Goal: Navigation & Orientation: Find specific page/section

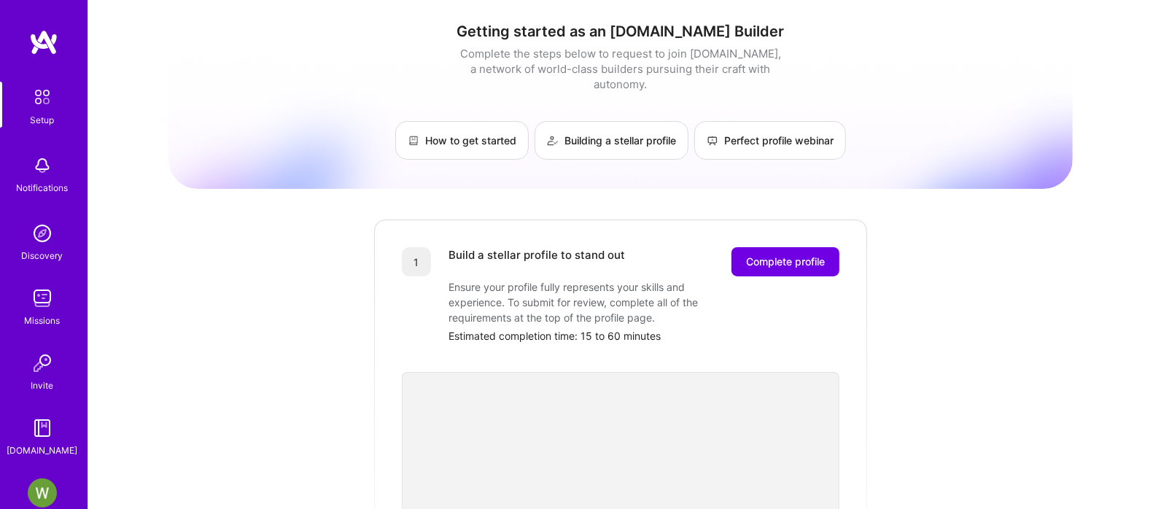
click at [37, 99] on img at bounding box center [42, 97] width 31 height 31
click at [29, 111] on img at bounding box center [42, 97] width 31 height 31
click at [31, 169] on img at bounding box center [42, 165] width 29 height 29
click at [28, 245] on img at bounding box center [42, 233] width 29 height 29
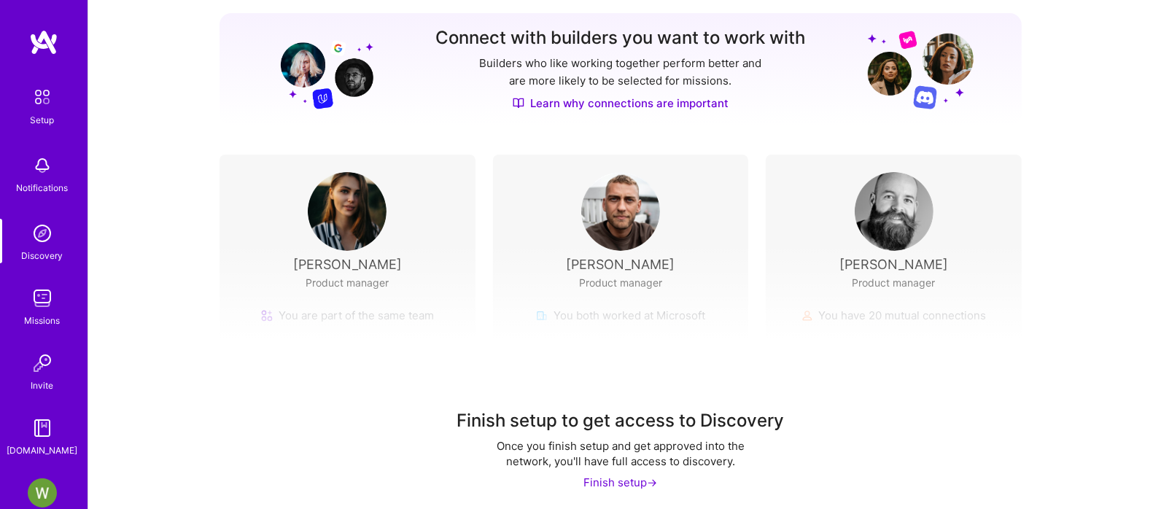
scroll to position [187, 0]
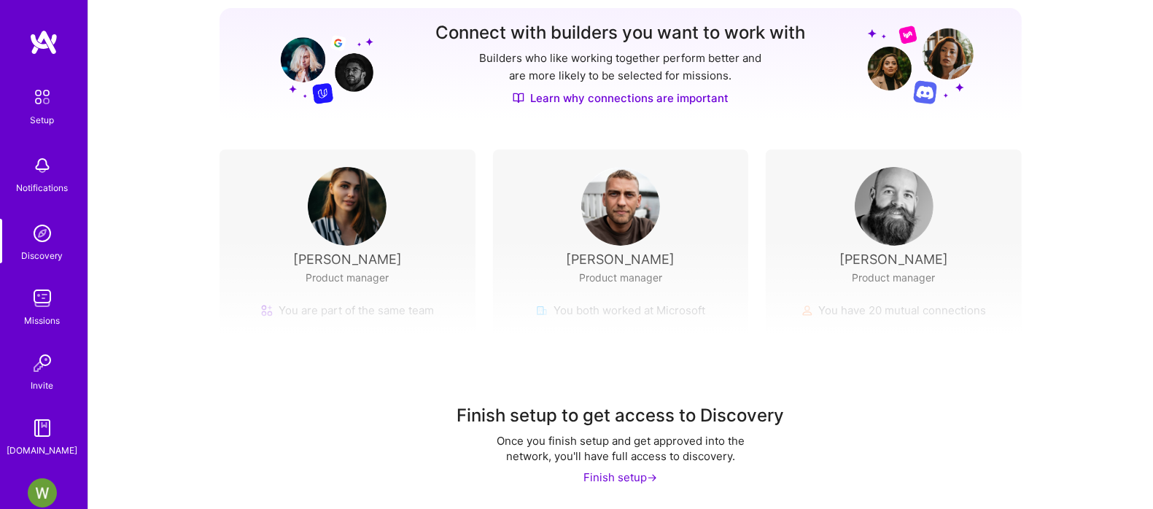
click at [37, 323] on div "Missions" at bounding box center [43, 320] width 36 height 15
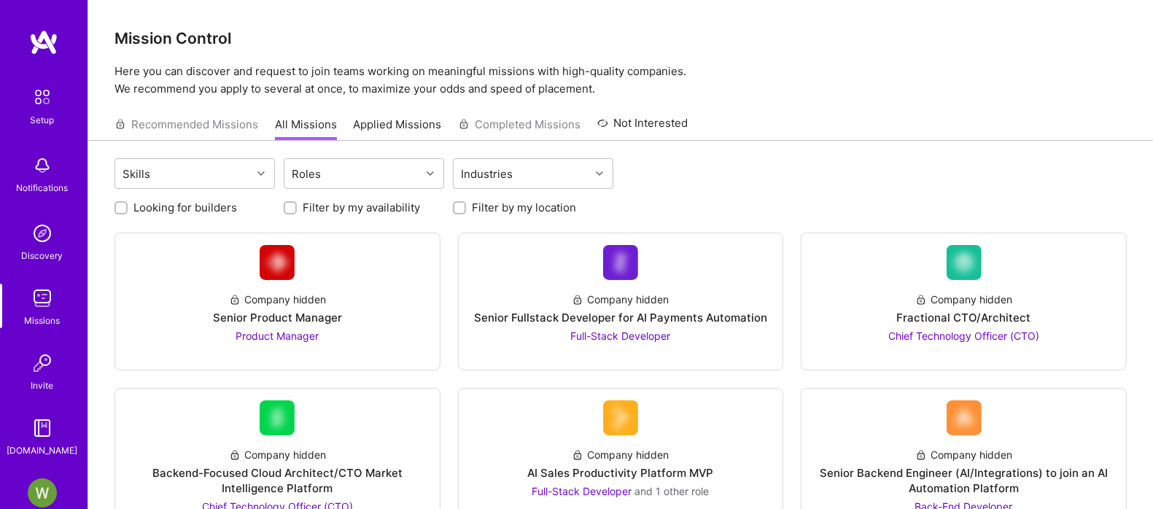
click at [31, 378] on div "Invite" at bounding box center [42, 385] width 23 height 15
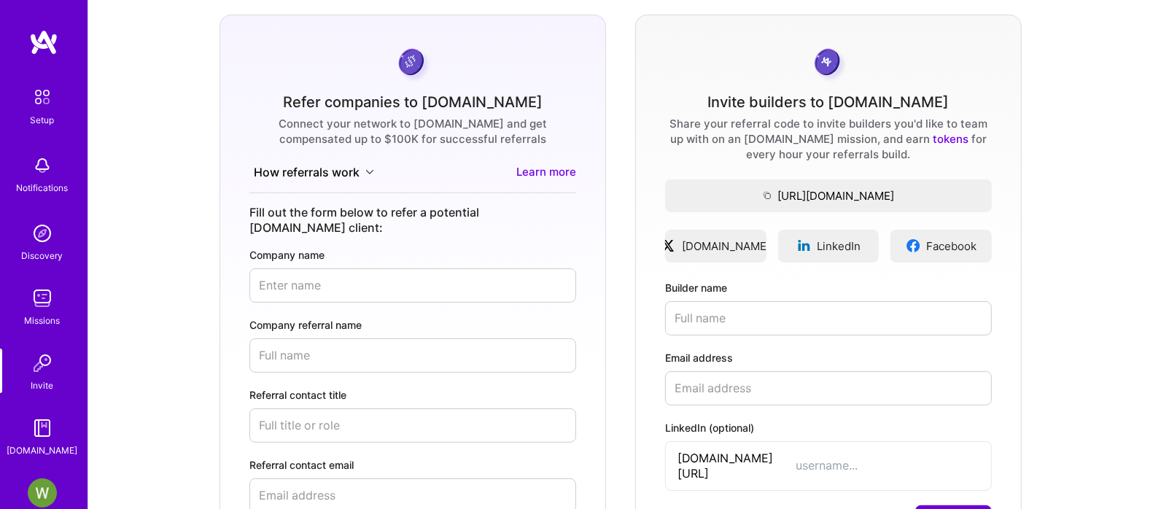
scroll to position [27, 0]
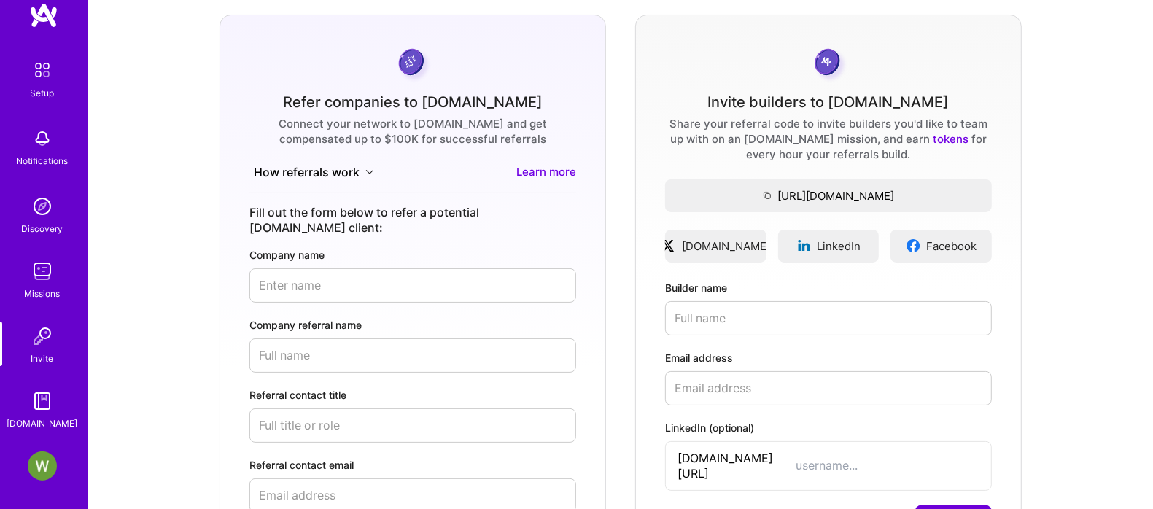
click at [33, 401] on img at bounding box center [42, 400] width 29 height 29
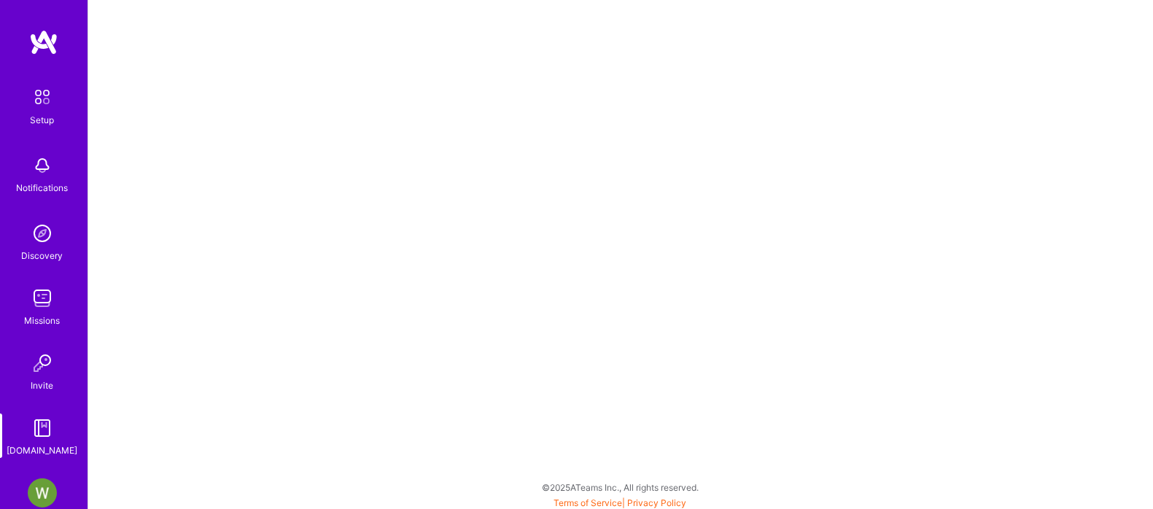
click at [30, 104] on img at bounding box center [42, 97] width 31 height 31
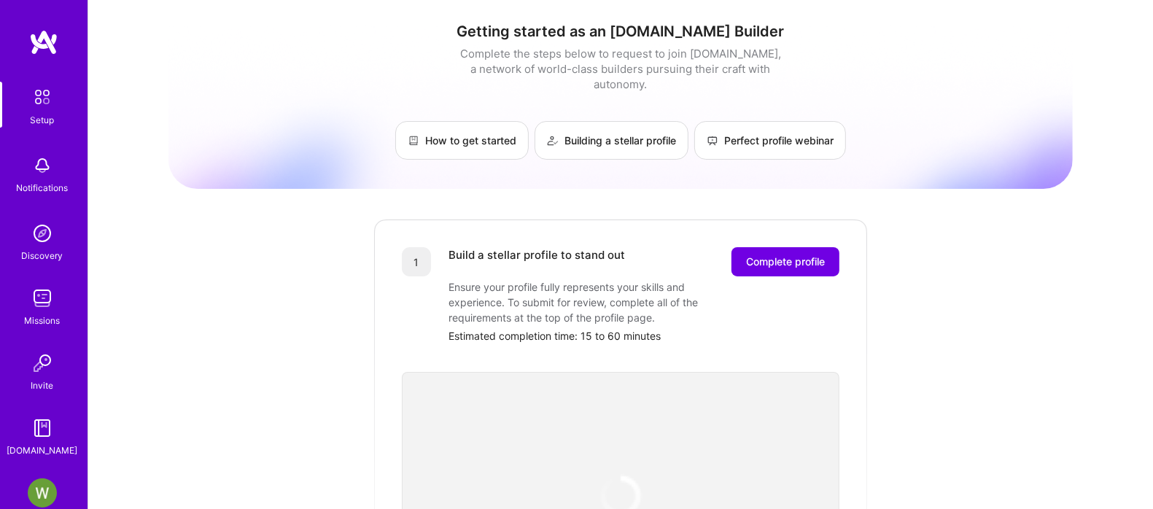
click at [46, 31] on img at bounding box center [43, 42] width 29 height 26
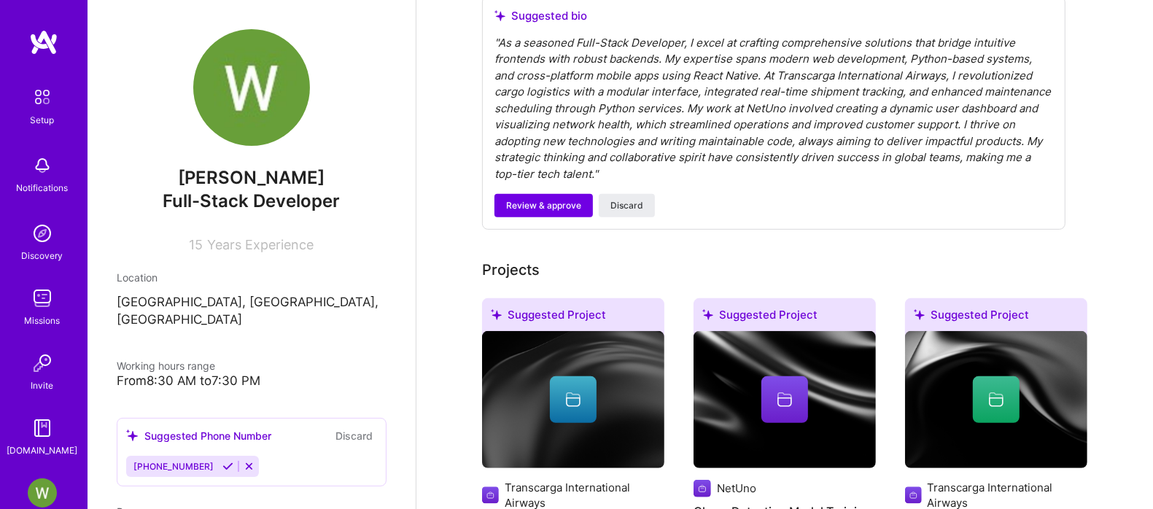
scroll to position [182, 0]
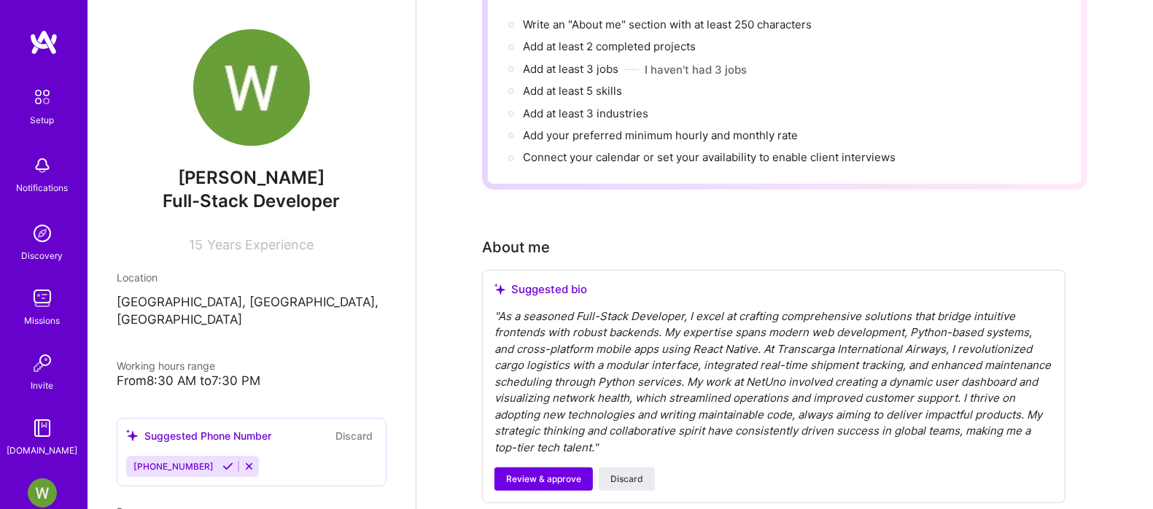
click at [212, 243] on span "Years Experience" at bounding box center [261, 244] width 106 height 15
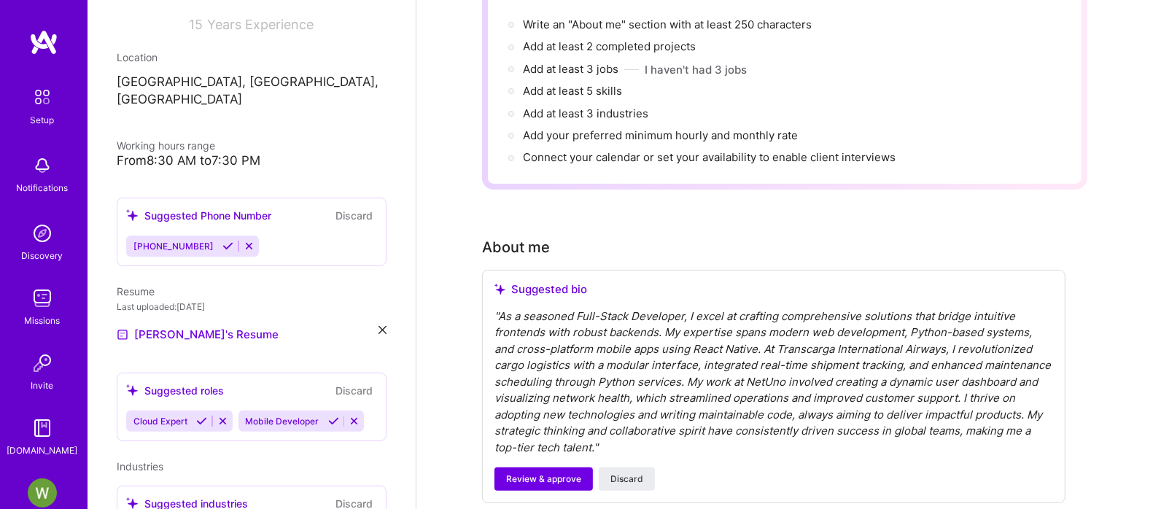
scroll to position [0, 0]
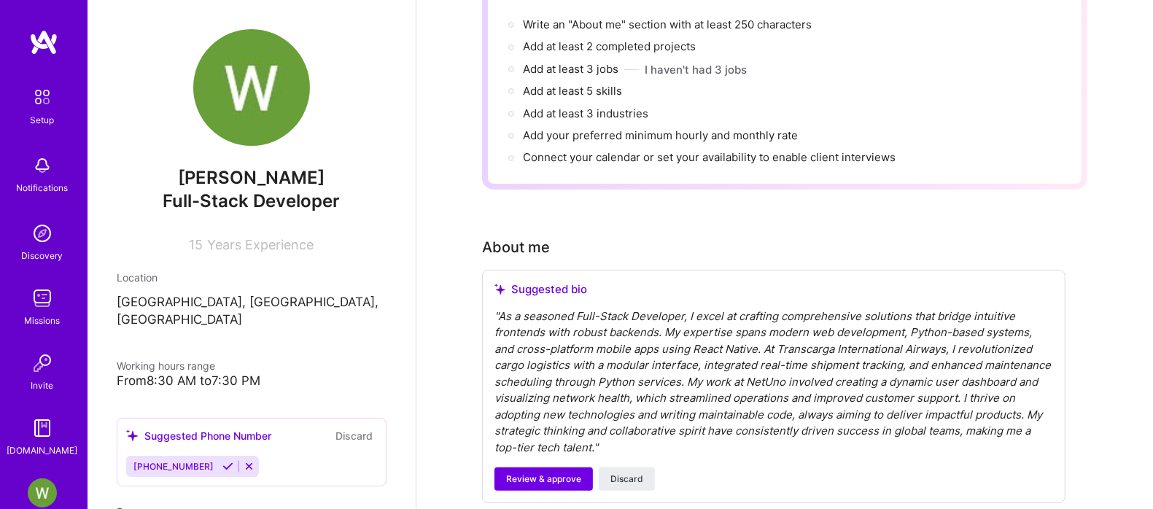
click at [41, 121] on div "Setup" at bounding box center [43, 119] width 24 height 15
